Goal: Transaction & Acquisition: Purchase product/service

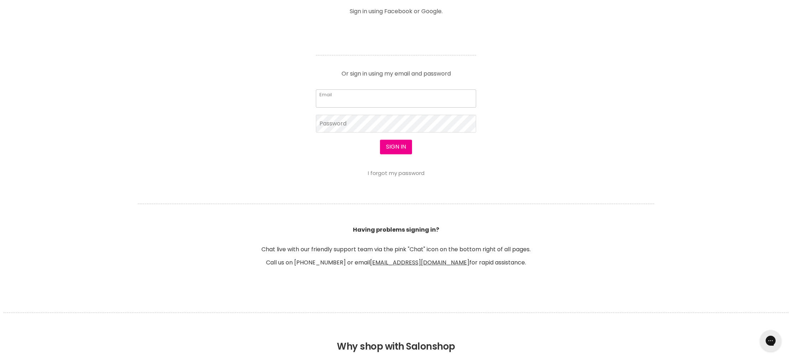
click at [355, 102] on input "Email" at bounding box center [396, 98] width 160 height 18
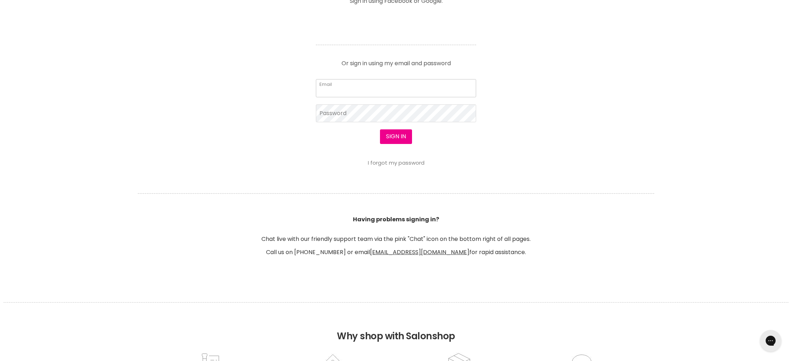
scroll to position [321, 0]
click at [353, 88] on input "Email" at bounding box center [396, 88] width 160 height 18
type input "[EMAIL_ADDRESS][DOMAIN_NAME]"
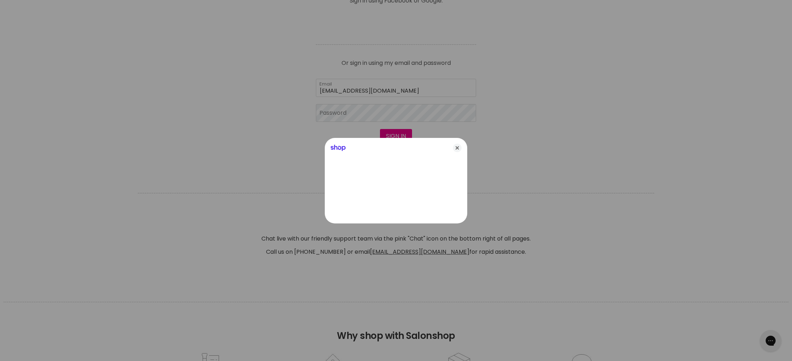
drag, startPoint x: 456, startPoint y: 146, endPoint x: 447, endPoint y: 142, distance: 9.5
click at [456, 146] on icon "Close" at bounding box center [457, 148] width 9 height 9
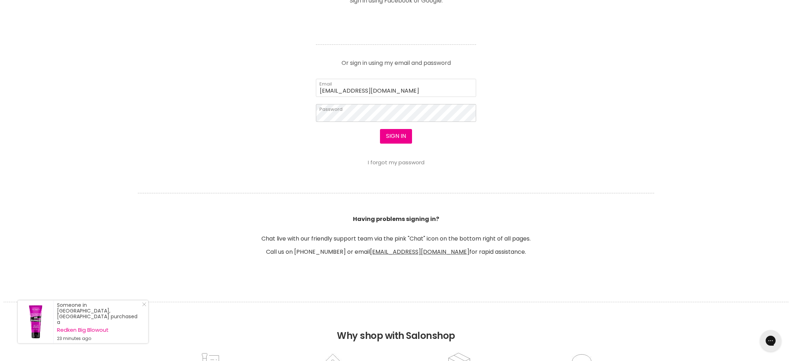
click at [380, 129] on button "Sign in" at bounding box center [396, 136] width 32 height 14
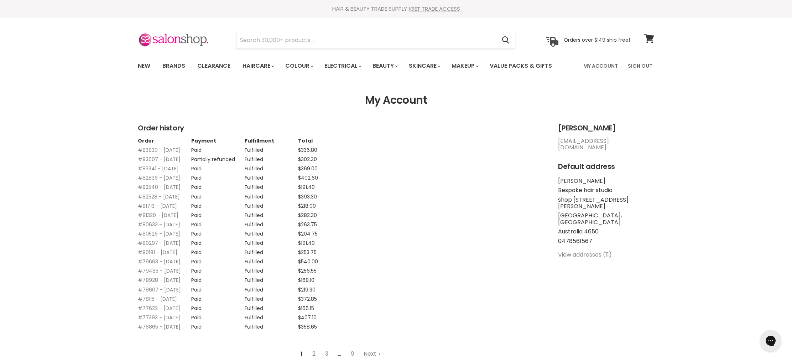
scroll to position [0, 0]
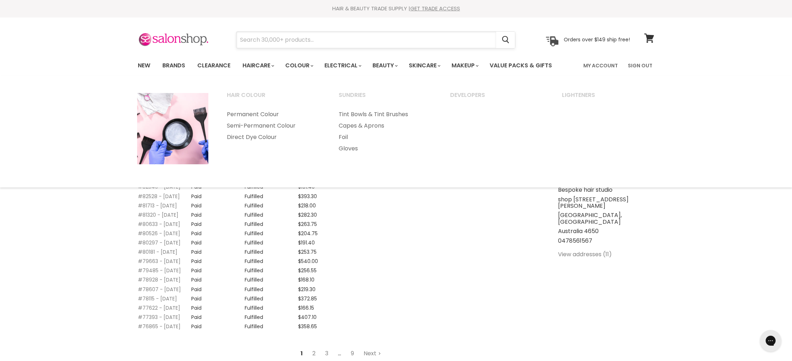
click at [288, 38] on input "Search" at bounding box center [367, 40] width 260 height 16
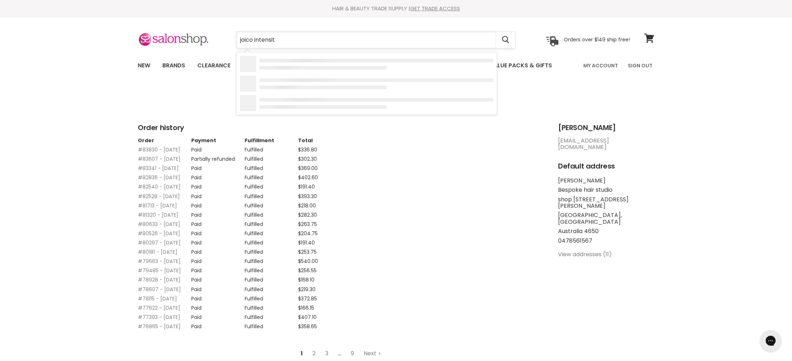
type input "joico intensity"
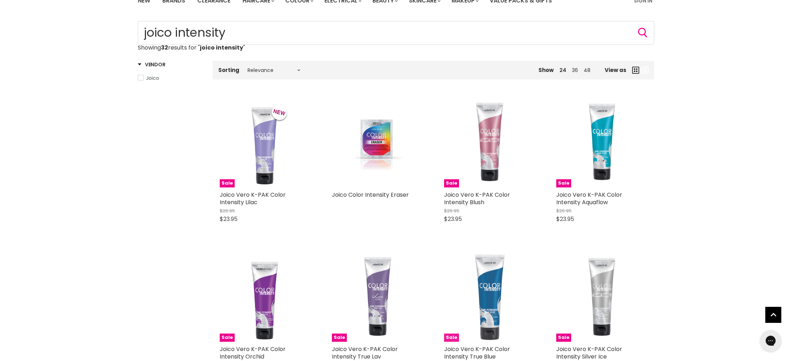
scroll to position [71, 0]
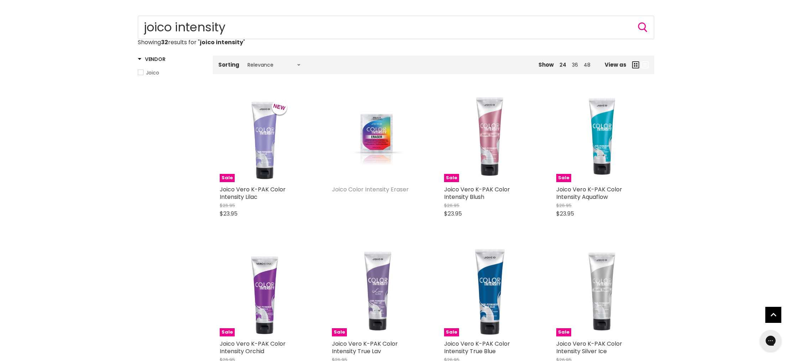
click at [356, 190] on link "Joico Color Intensity Eraser" at bounding box center [370, 189] width 77 height 8
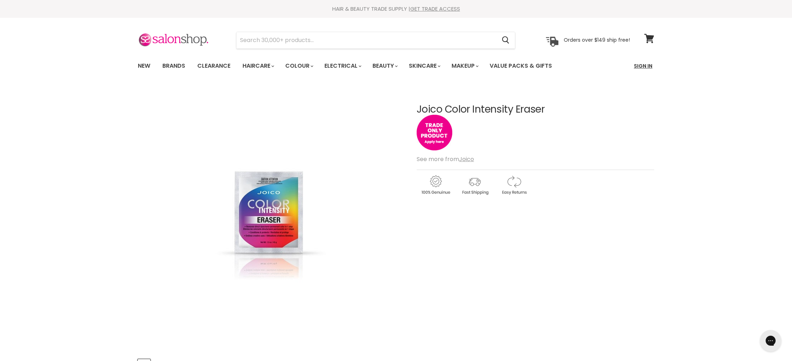
click at [643, 66] on link "Sign In" at bounding box center [643, 65] width 27 height 15
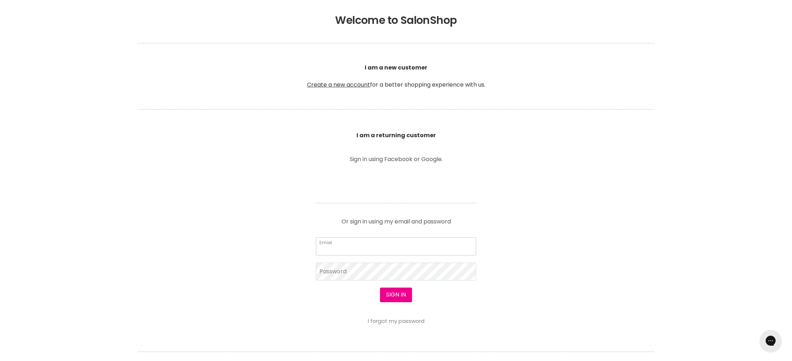
click at [336, 253] on input "Email" at bounding box center [396, 246] width 160 height 18
type input "sarahporter88@bigpond.com"
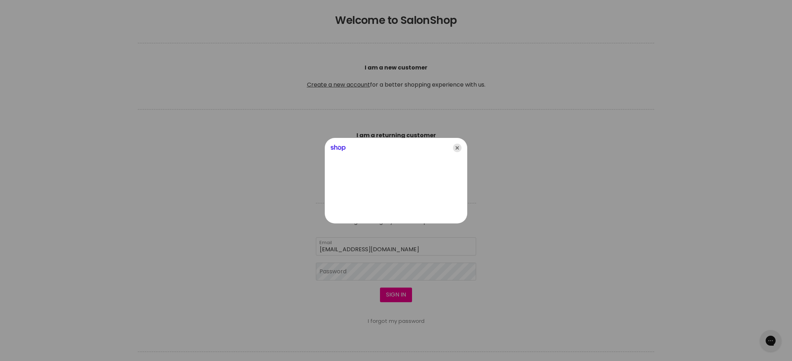
click at [458, 145] on icon "Close" at bounding box center [457, 148] width 9 height 9
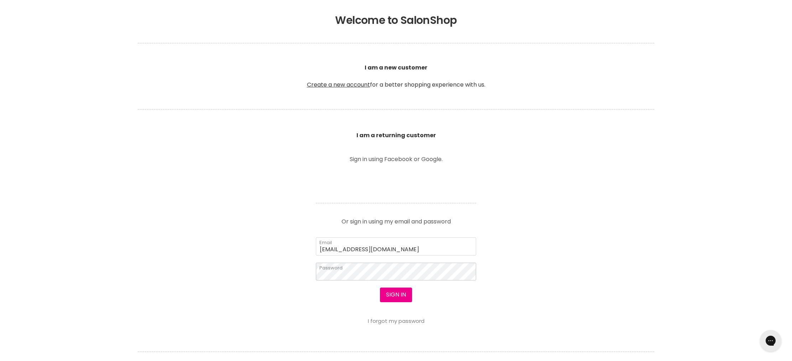
click at [380, 287] on button "Sign in" at bounding box center [396, 294] width 32 height 14
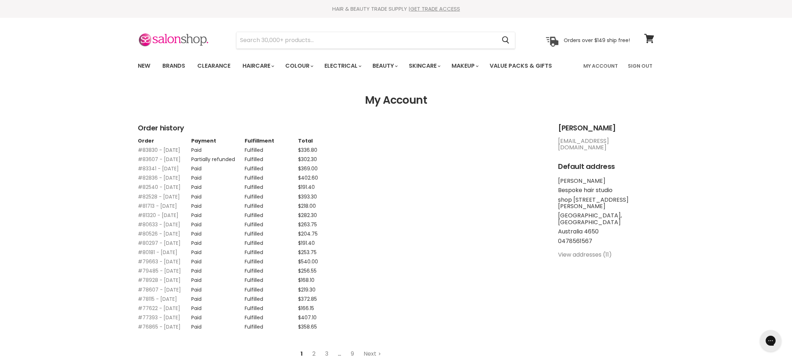
click at [144, 148] on link "#83830 - 02 Sep, 2025" at bounding box center [159, 149] width 42 height 7
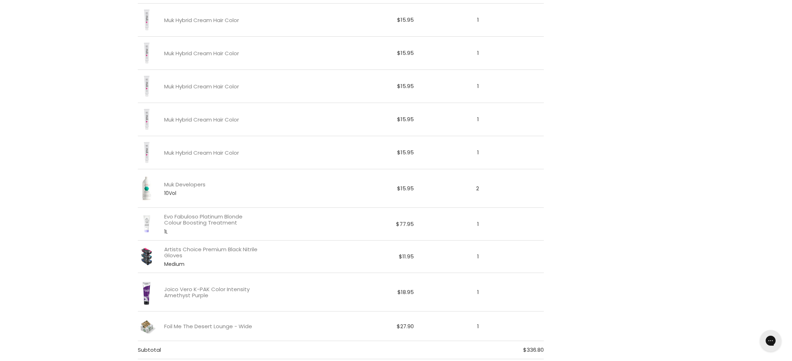
scroll to position [322, 0]
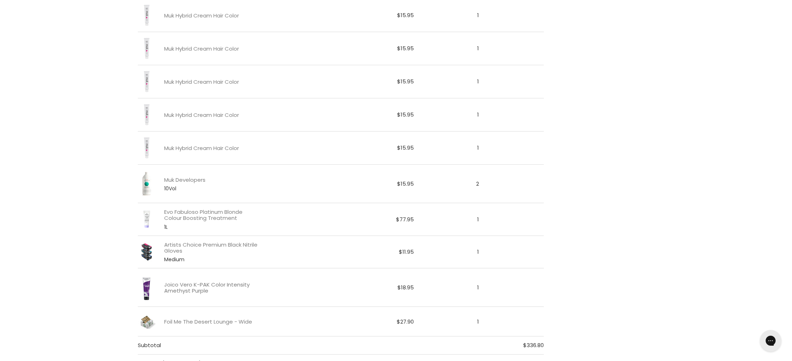
click at [191, 285] on link "Joico Vero K-PAK Color Intensity Amethyst Purple" at bounding box center [212, 287] width 97 height 12
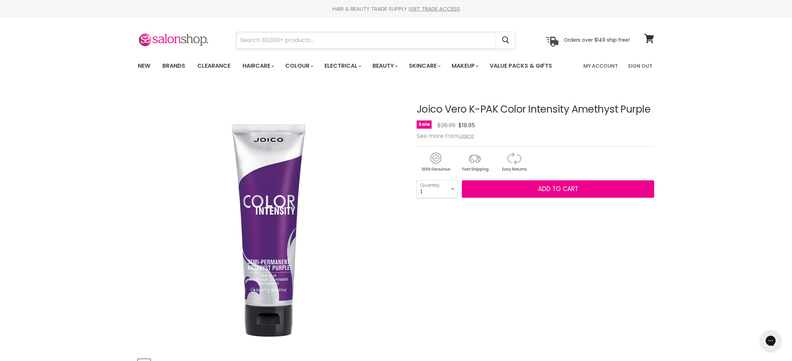
click at [286, 33] on input "Search" at bounding box center [367, 40] width 260 height 16
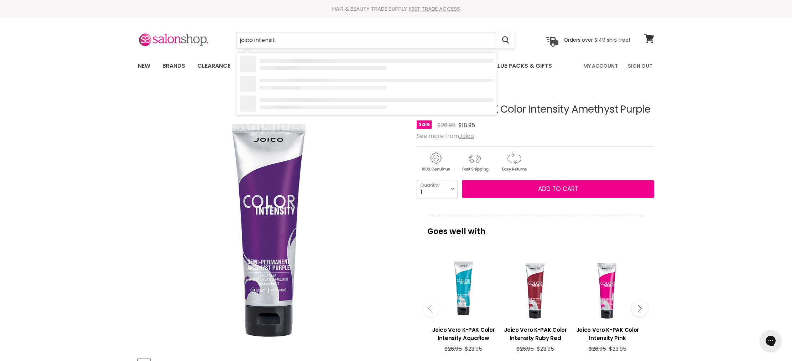
type input "joico intensity"
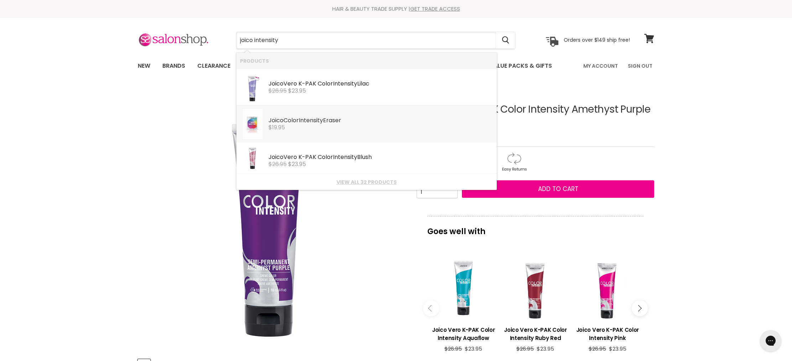
click at [277, 118] on b "Joico" at bounding box center [276, 120] width 15 height 8
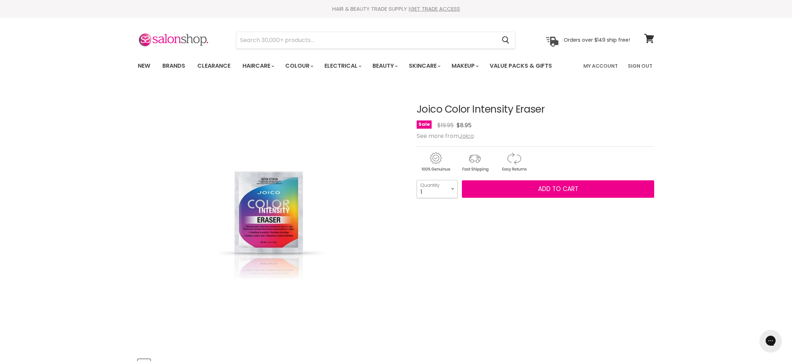
click at [449, 192] on select "1 2 3 4 5 6 7 8 9 10+" at bounding box center [437, 189] width 41 height 18
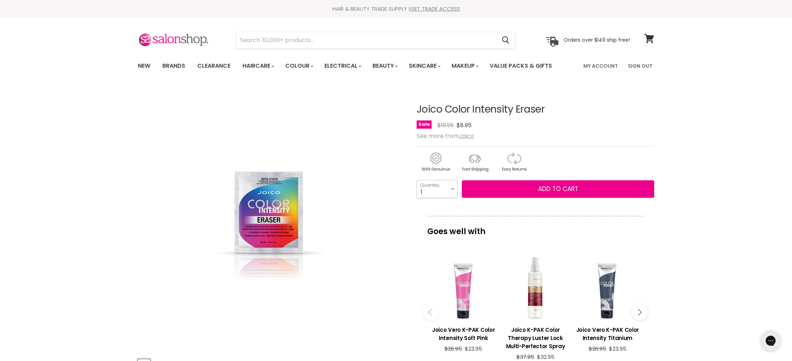
select select "2"
click at [417, 180] on select "1 2 3 4 5 6 7 8 9 10+" at bounding box center [437, 189] width 41 height 18
type input "2"
click at [510, 196] on button "Add to cart" at bounding box center [558, 189] width 192 height 18
click at [574, 192] on span "Add to cart" at bounding box center [558, 189] width 40 height 9
